Goal: Find specific page/section

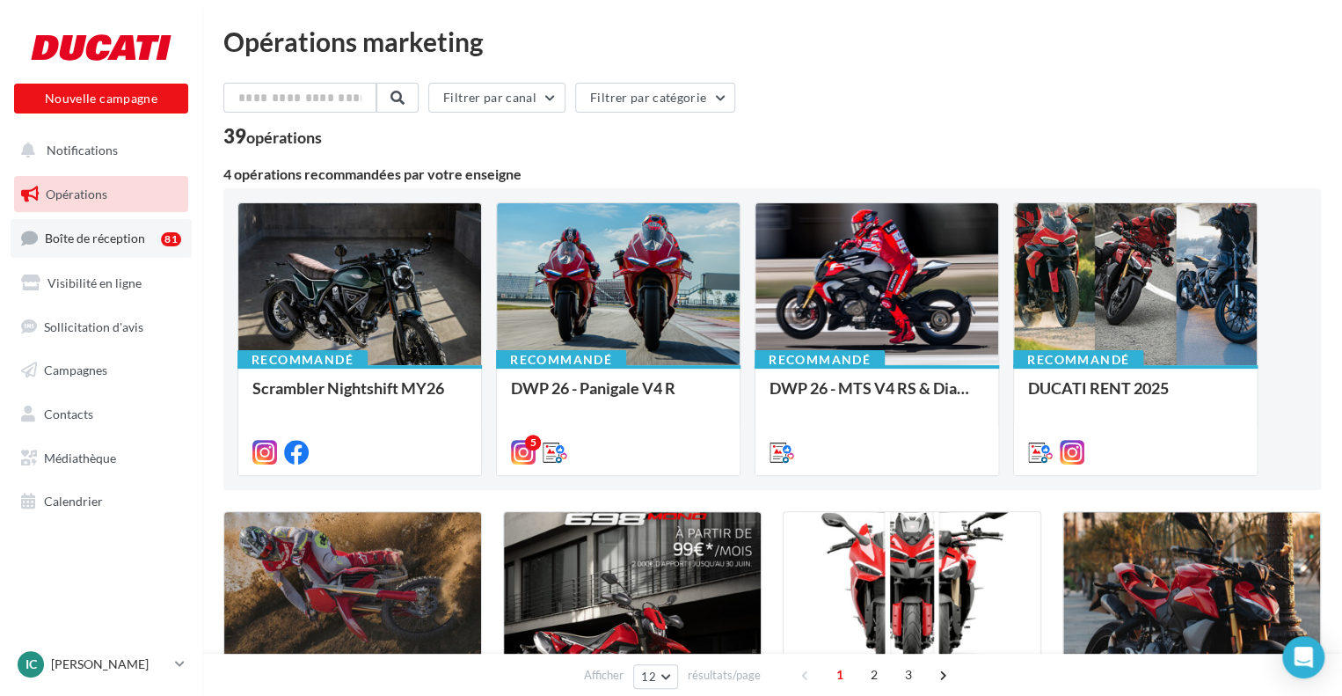
click at [125, 239] on span "Boîte de réception" at bounding box center [95, 237] width 100 height 15
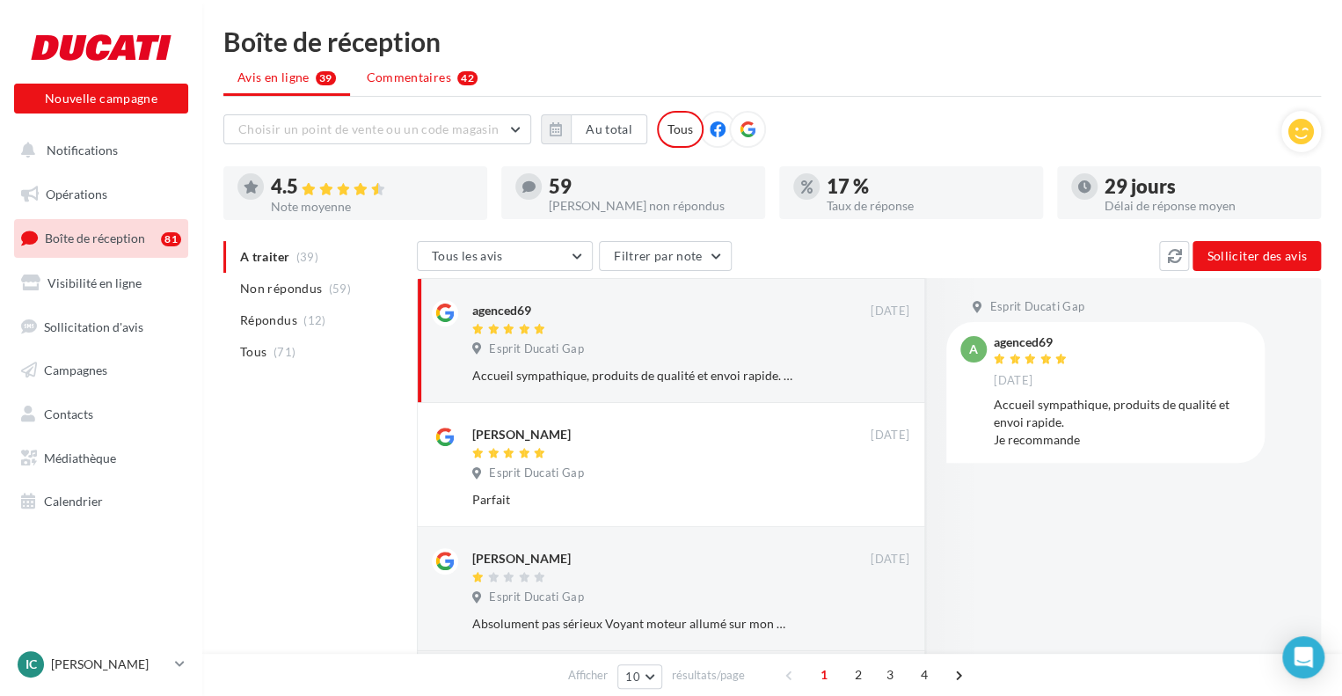
click at [464, 84] on li "Commentaires 42" at bounding box center [422, 78] width 139 height 32
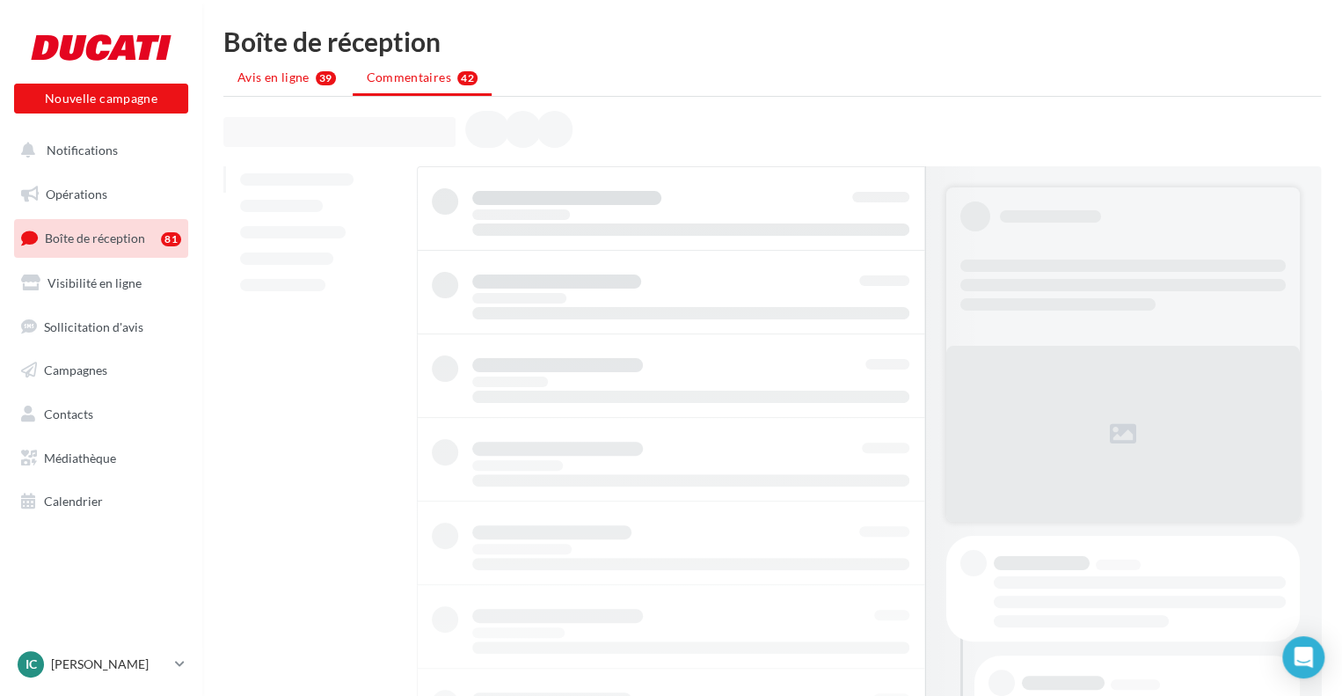
click at [281, 69] on span "Avis en ligne" at bounding box center [273, 78] width 72 height 18
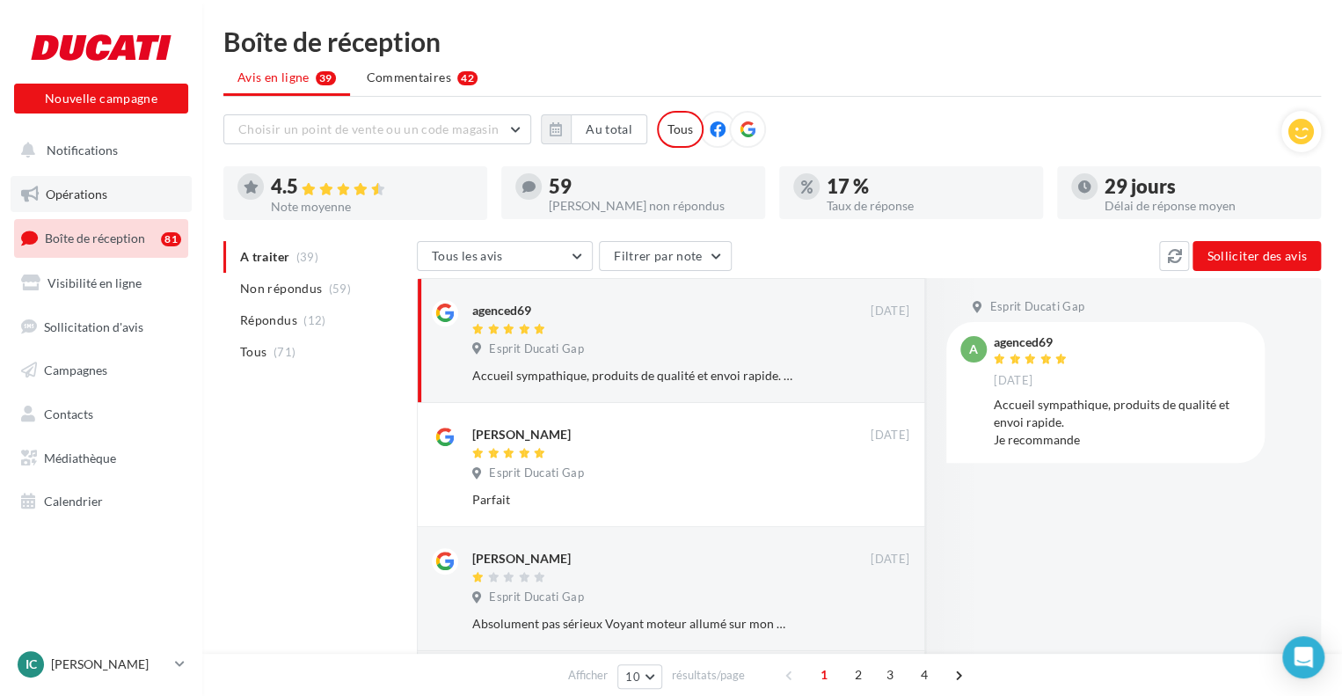
click at [95, 186] on span "Opérations" at bounding box center [77, 193] width 62 height 15
